Goal: Navigation & Orientation: Find specific page/section

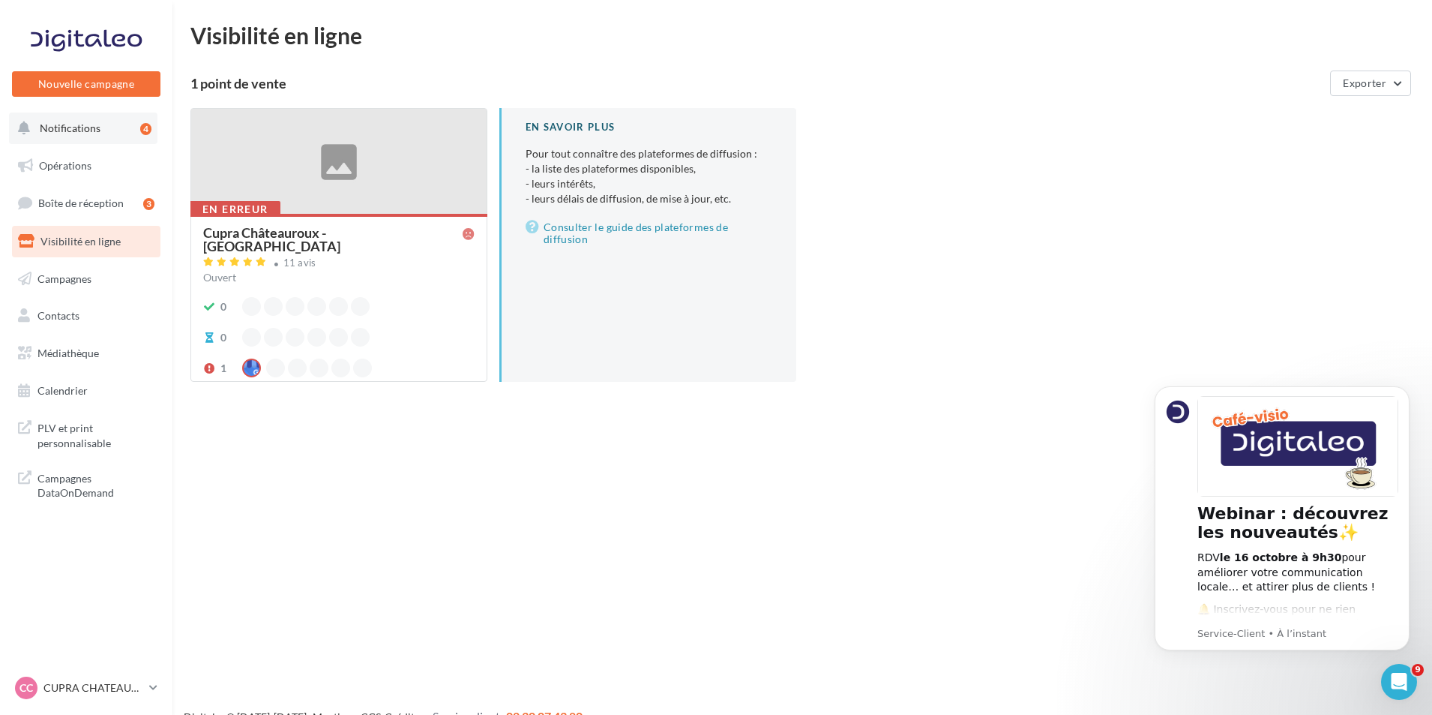
click at [115, 122] on button "Notifications 4" at bounding box center [83, 127] width 148 height 31
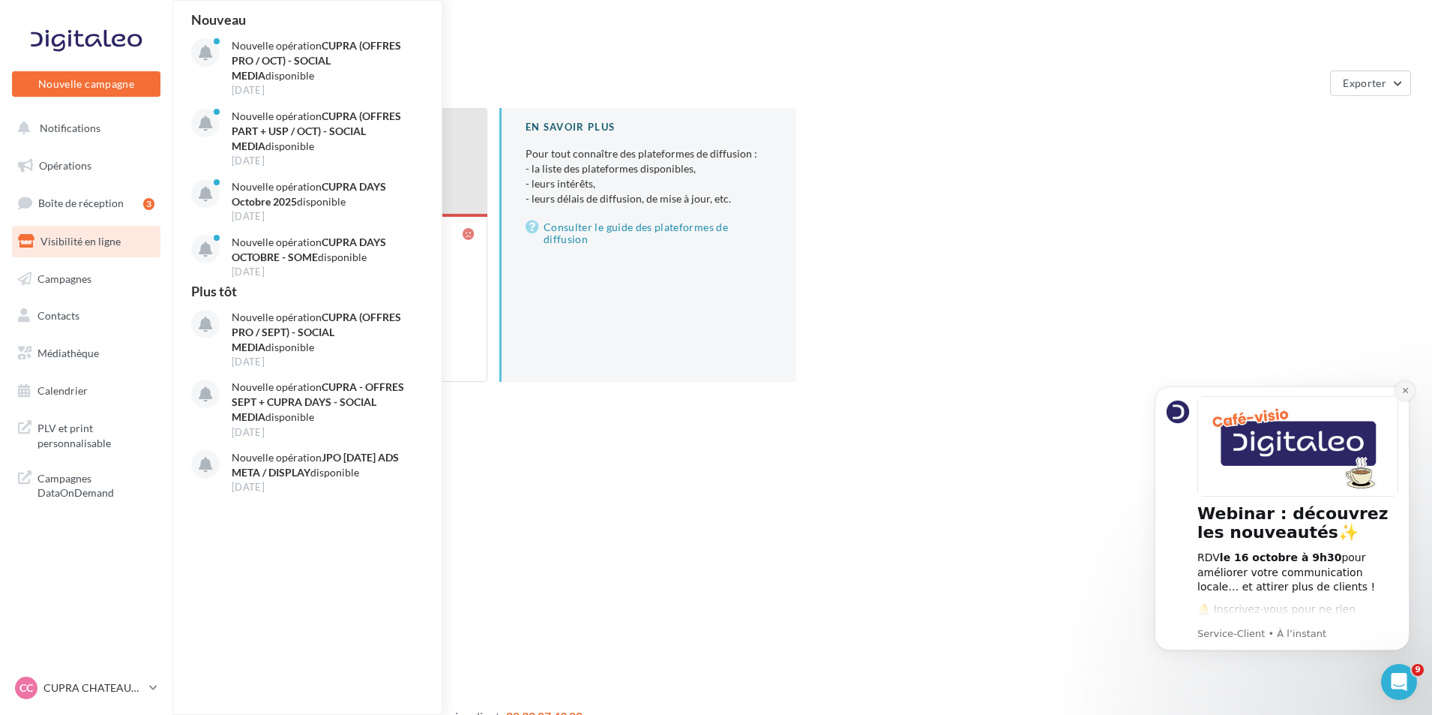
click at [1401, 392] on icon "Dismiss notification" at bounding box center [1405, 390] width 8 height 8
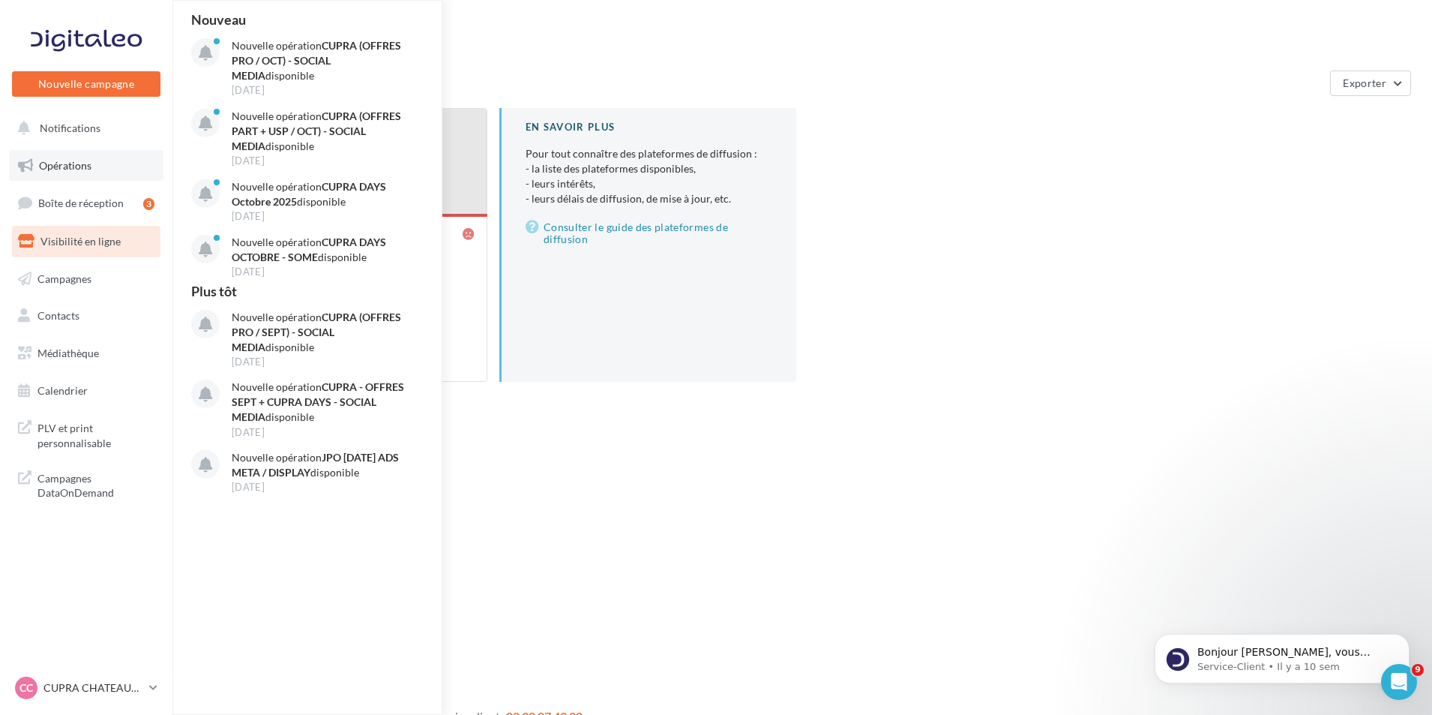
click at [112, 160] on link "Opérations" at bounding box center [86, 165] width 154 height 31
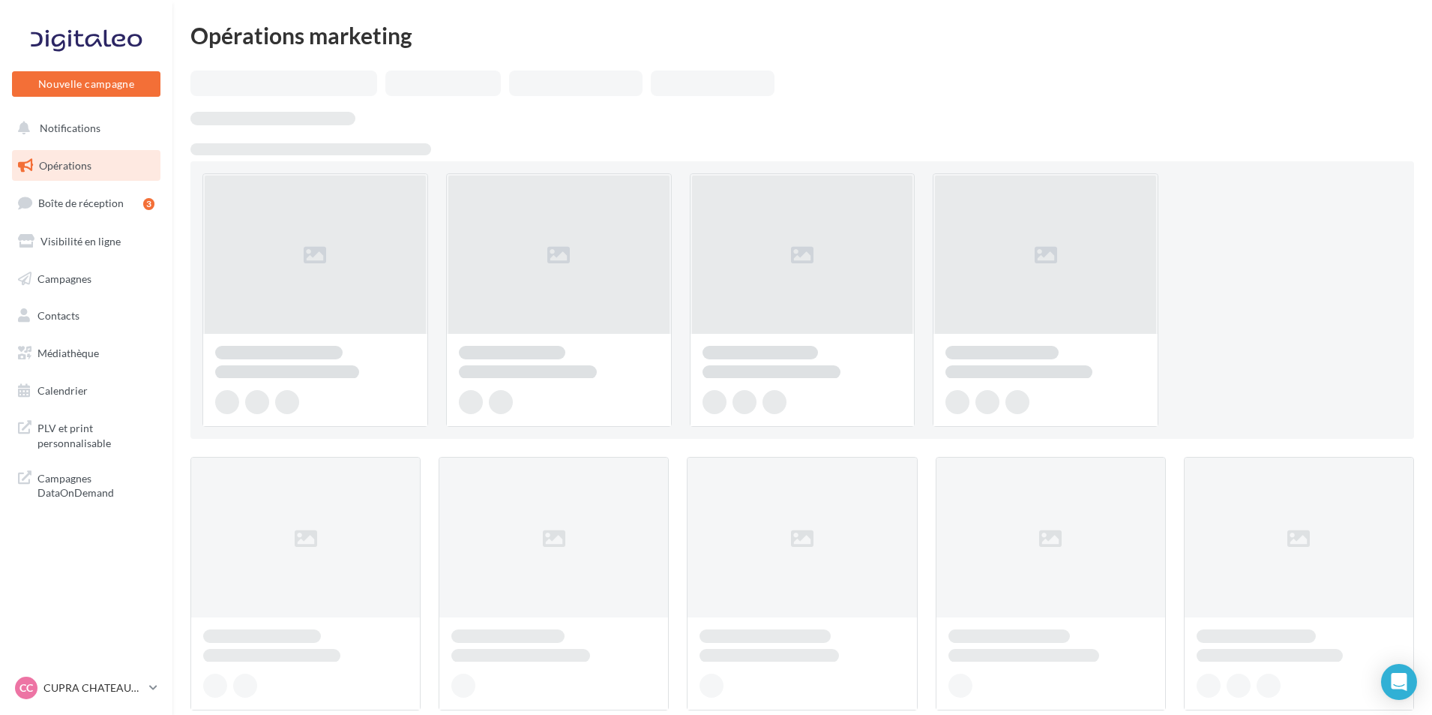
click at [108, 127] on button "Notifications" at bounding box center [83, 127] width 148 height 31
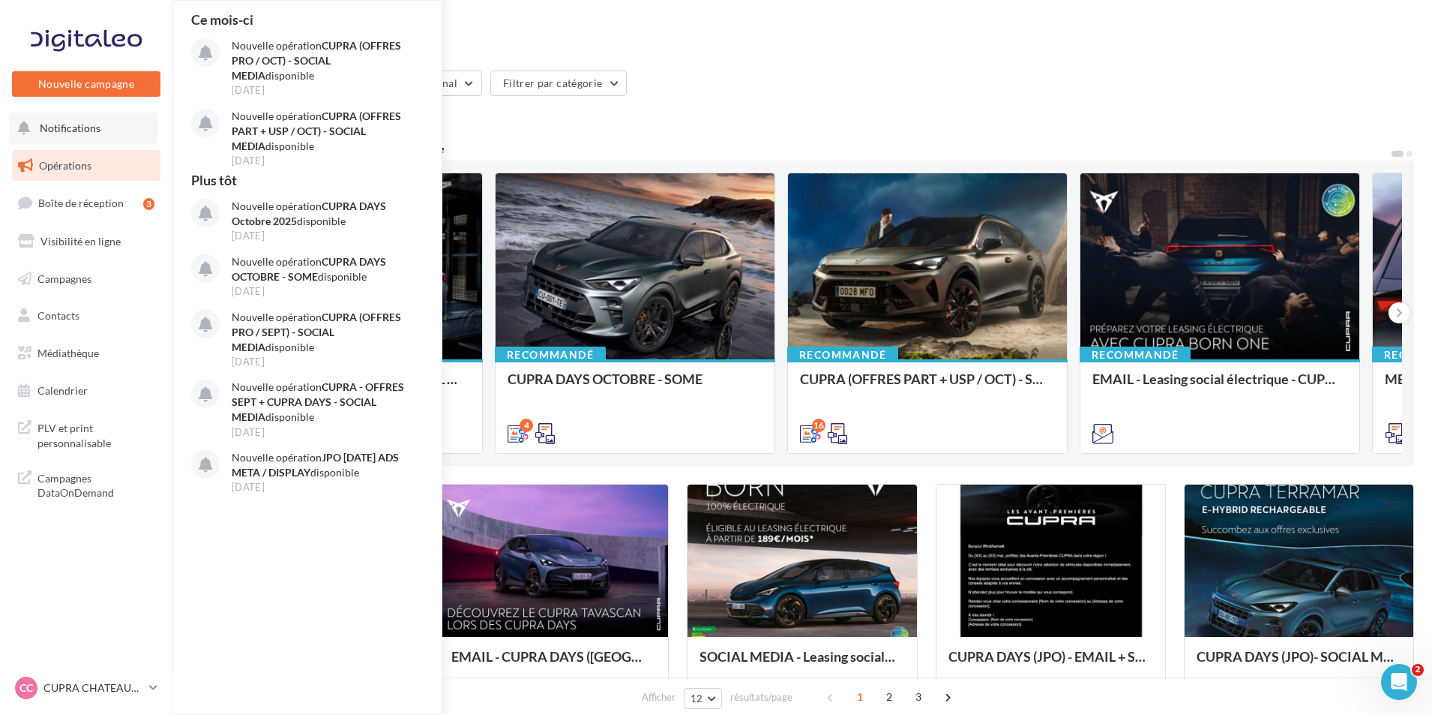
click at [108, 128] on button "Notifications Ce mois-ci Nouvelle opération CUPRA (OFFRES PRO / OCT) - SOCIAL M…" at bounding box center [83, 127] width 148 height 31
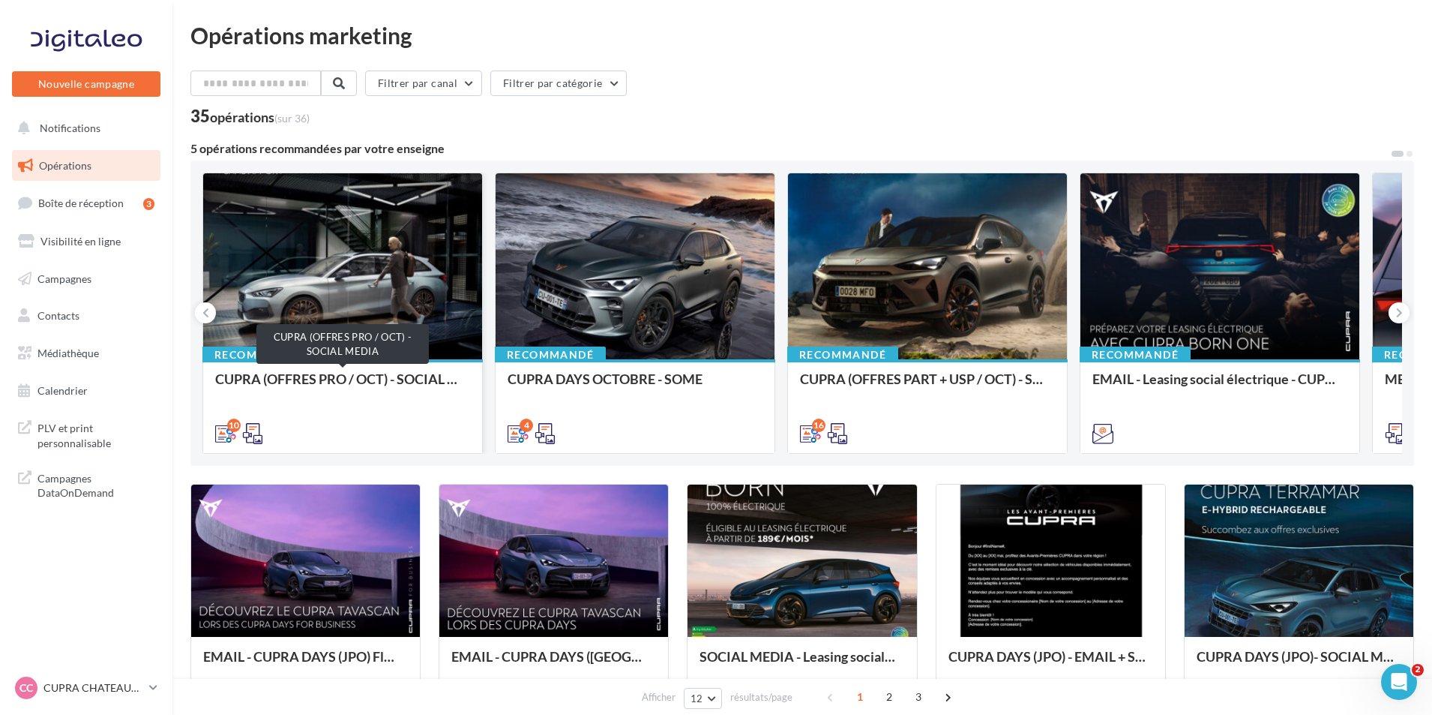
click at [313, 376] on div "CUPRA (OFFRES PRO / OCT) - SOCIAL MEDIA" at bounding box center [342, 386] width 255 height 30
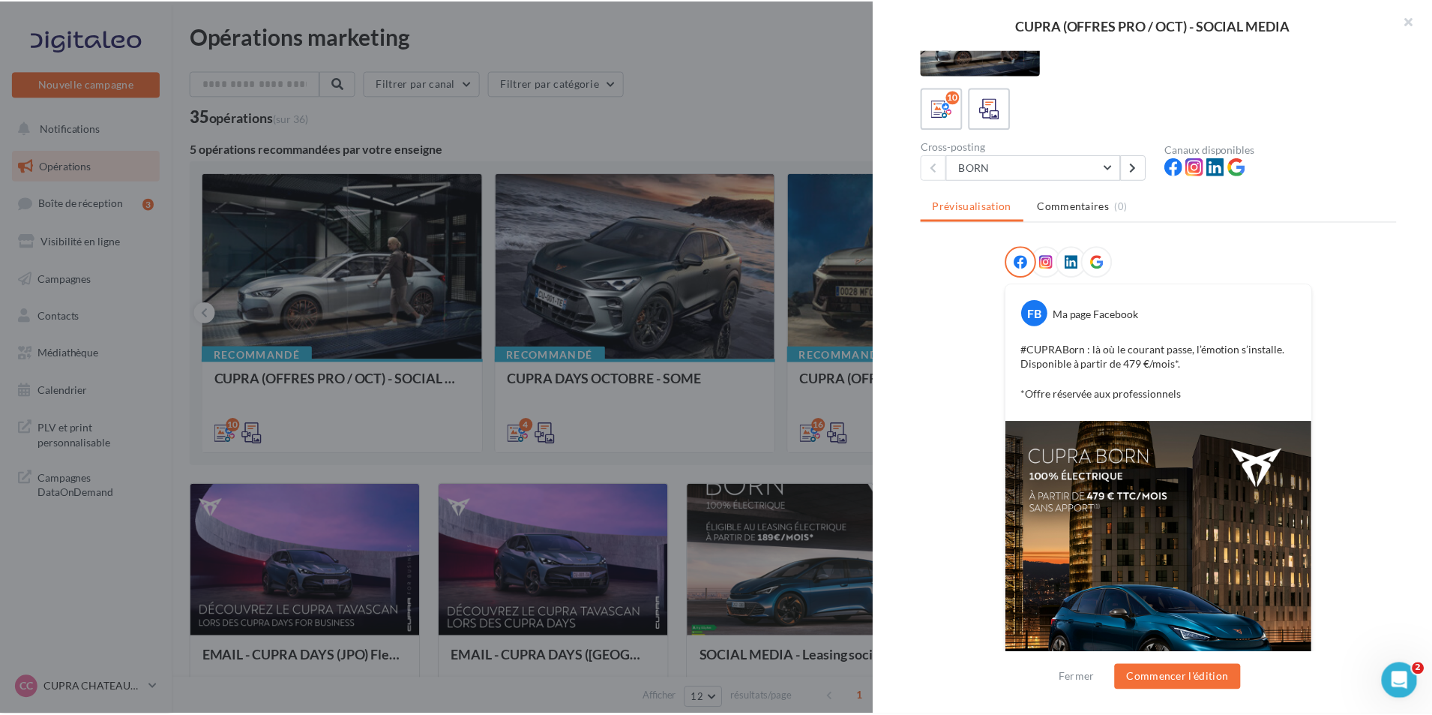
scroll to position [211, 0]
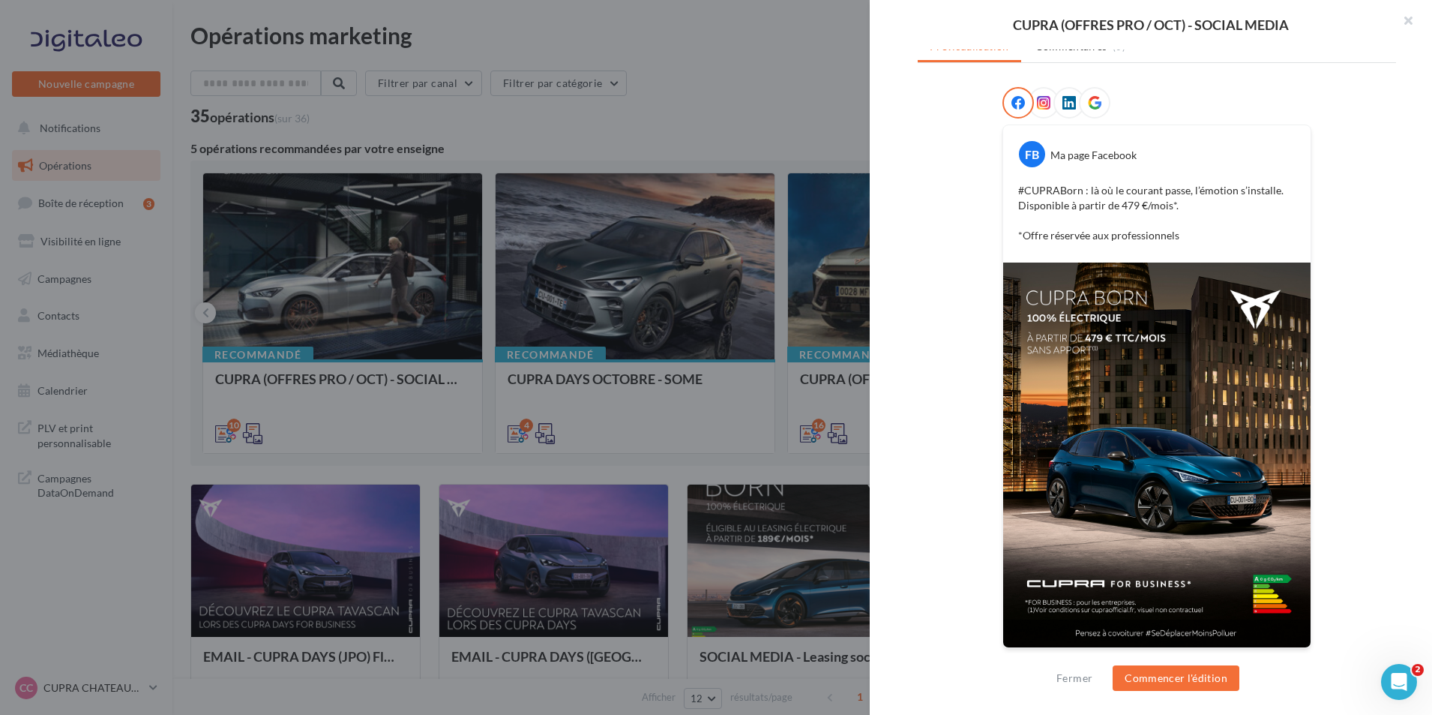
click at [814, 477] on div at bounding box center [716, 357] width 1432 height 715
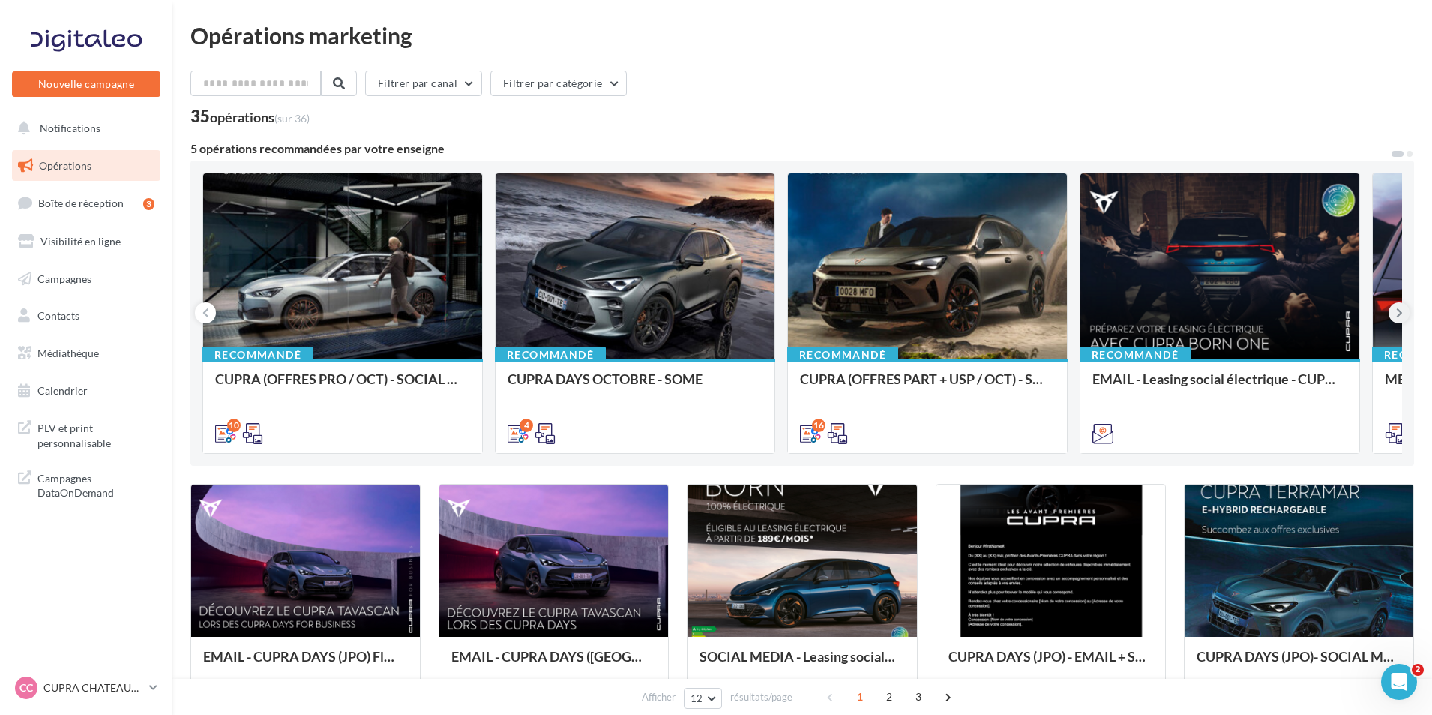
click at [1402, 309] on icon at bounding box center [1399, 312] width 7 height 15
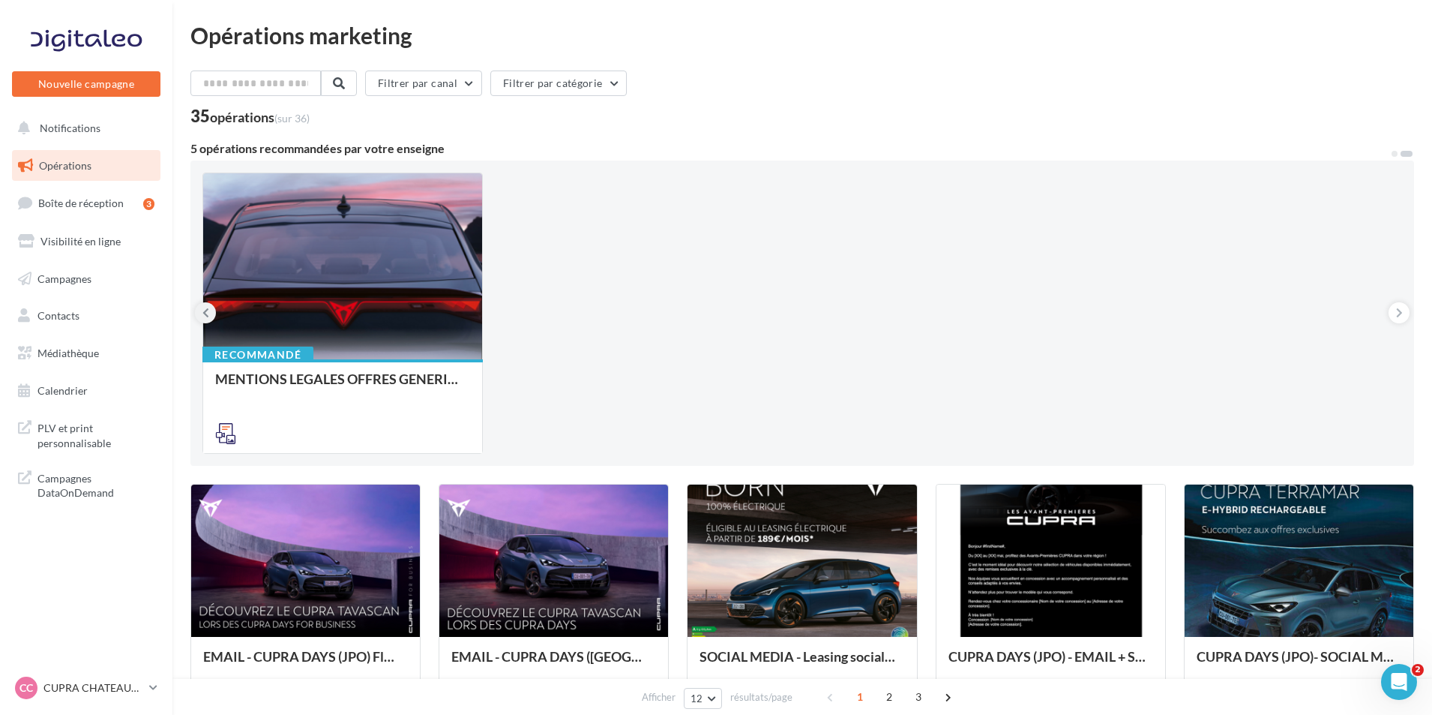
click at [214, 312] on button at bounding box center [205, 312] width 21 height 21
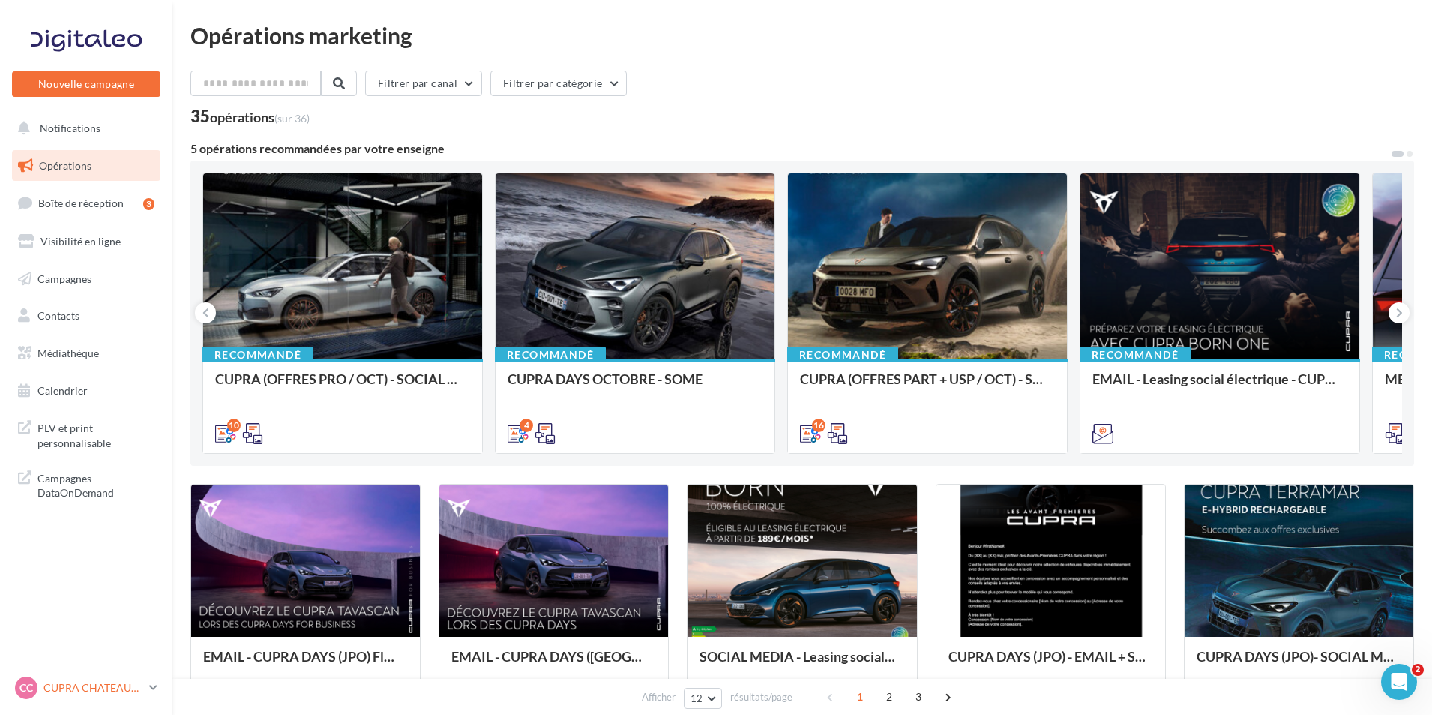
click at [126, 680] on p "CUPRA CHATEAUROUX" at bounding box center [93, 687] width 100 height 15
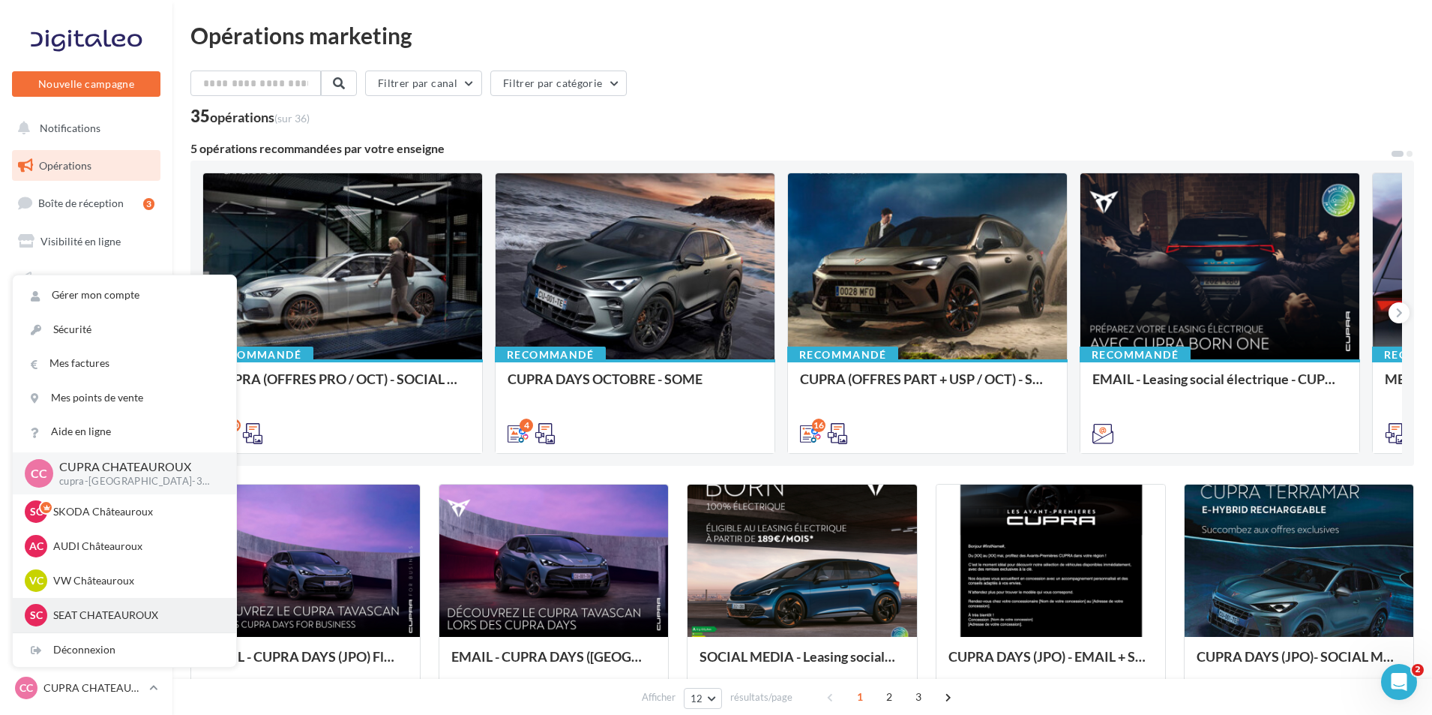
click at [134, 609] on p "SEAT CHATEAUROUX" at bounding box center [135, 614] width 165 height 15
